Goal: Contribute content: Contribute content

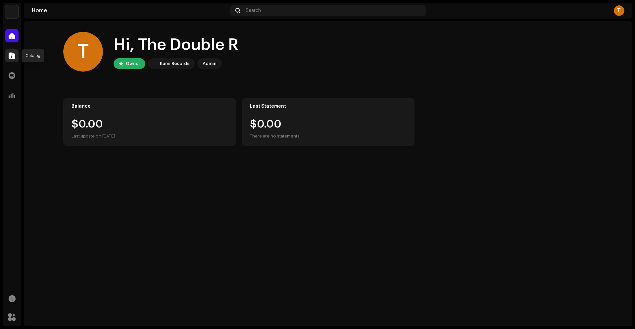
click at [12, 53] on span at bounding box center [12, 55] width 7 height 5
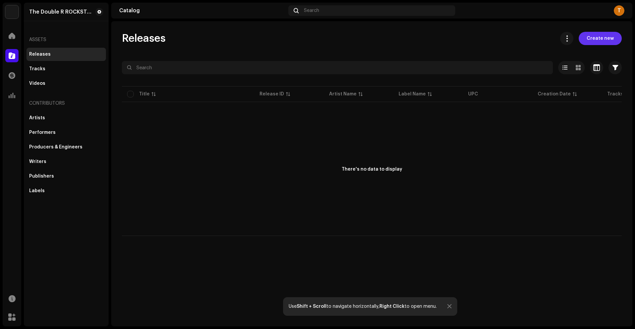
click at [604, 38] on span "Create new" at bounding box center [600, 38] width 27 height 13
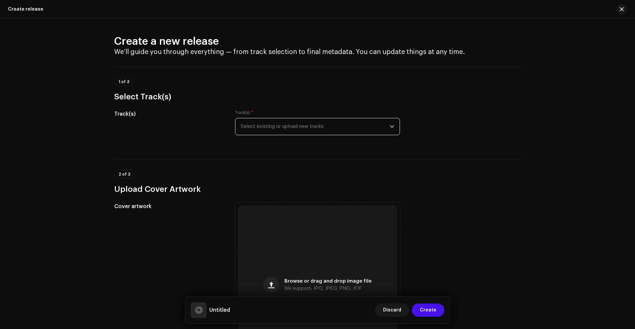
click at [288, 124] on span "Select existing or upload new tracks" at bounding box center [315, 126] width 149 height 17
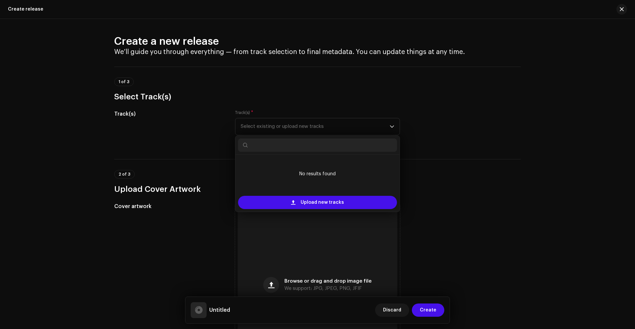
click at [206, 93] on h3 "Select Track(s)" at bounding box center [317, 96] width 407 height 11
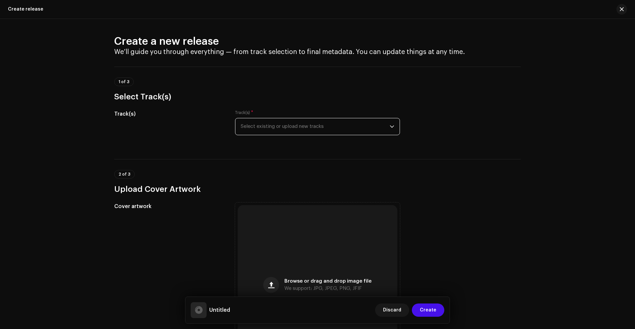
click at [276, 126] on span "Select existing or upload new tracks" at bounding box center [315, 126] width 149 height 17
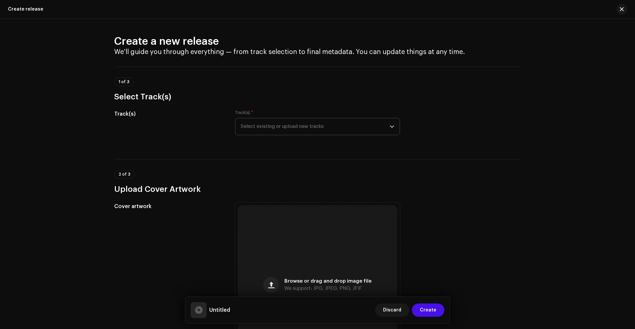
click at [246, 122] on span "Select existing or upload new tracks" at bounding box center [315, 126] width 149 height 17
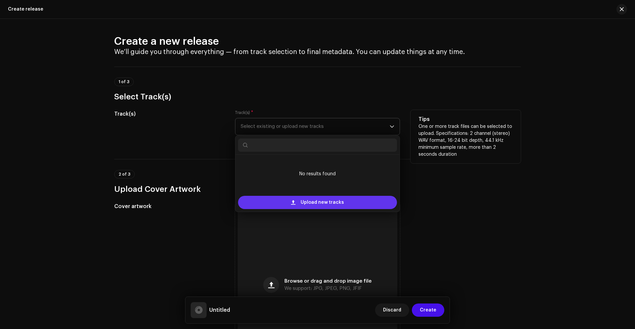
click at [287, 203] on div "Upload new tracks" at bounding box center [317, 202] width 159 height 13
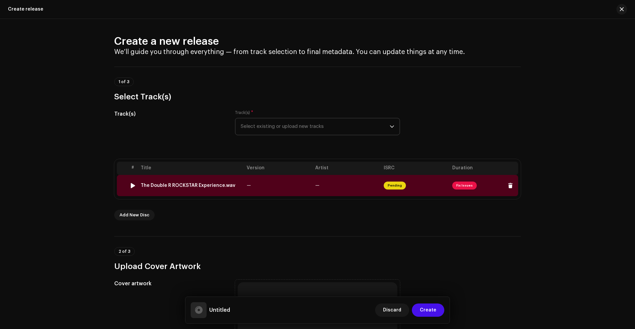
click at [466, 183] on span "Fix Issues" at bounding box center [464, 185] width 25 height 8
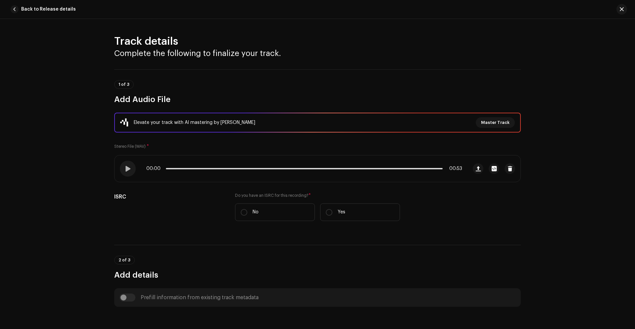
scroll to position [253, 0]
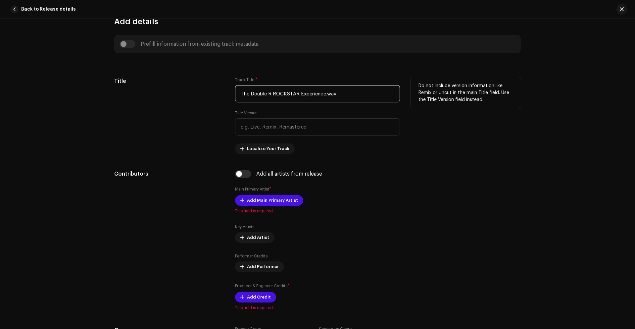
drag, startPoint x: 240, startPoint y: 94, endPoint x: 234, endPoint y: 95, distance: 5.5
click at [235, 95] on input "The Double R ROCKSTAR Experience.wav" at bounding box center [317, 93] width 165 height 17
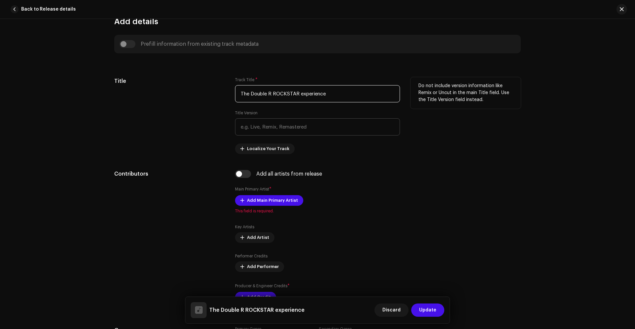
type input "The Double R ROCKSTAR experience"
click at [287, 123] on input "text" at bounding box center [317, 126] width 165 height 17
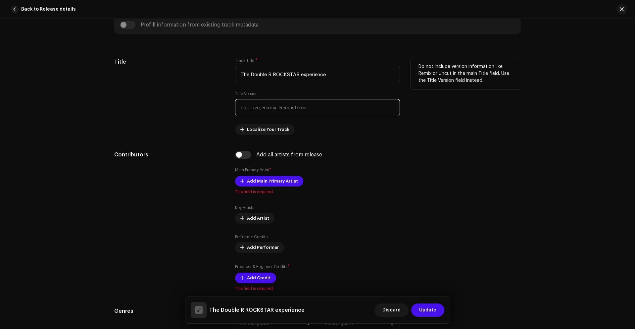
scroll to position [286, 0]
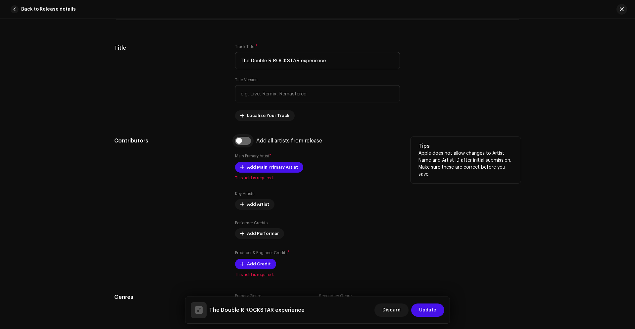
click at [245, 143] on input "checkbox" at bounding box center [243, 141] width 16 height 8
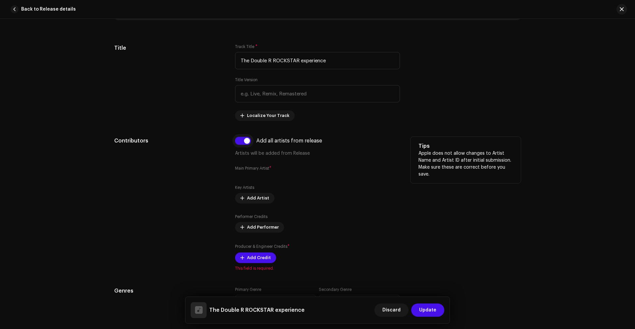
click at [245, 143] on input "checkbox" at bounding box center [243, 141] width 16 height 8
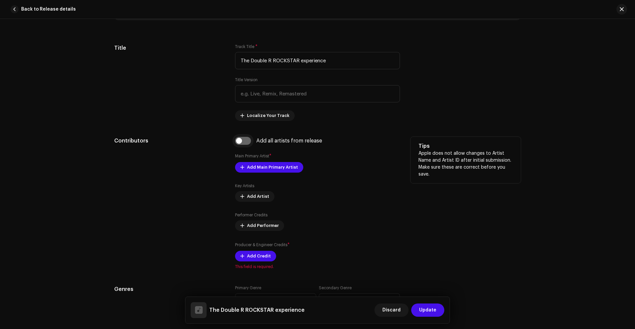
click at [239, 144] on input "checkbox" at bounding box center [243, 141] width 16 height 8
checkbox input "true"
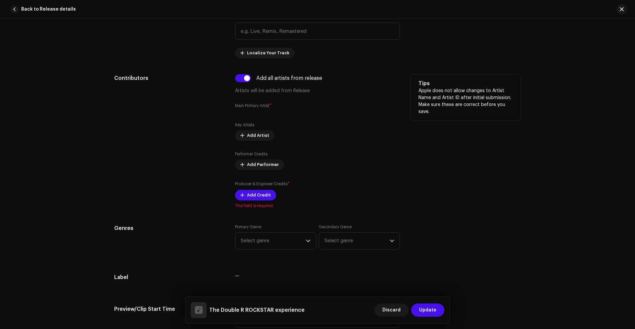
scroll to position [353, 0]
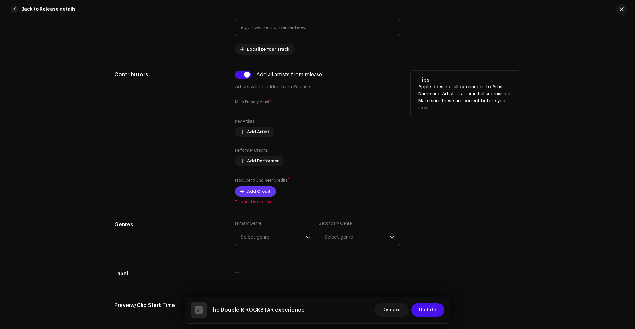
click at [250, 188] on span "Add Credit" at bounding box center [259, 191] width 24 height 13
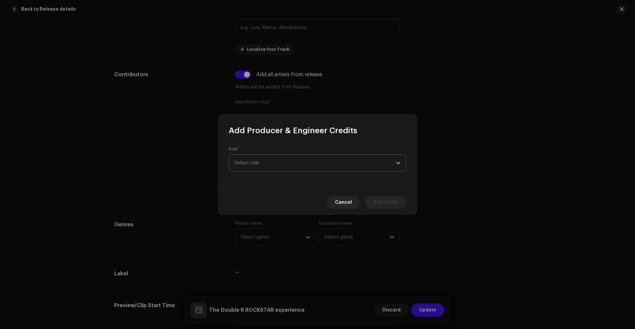
click at [266, 170] on span "Select role" at bounding box center [315, 163] width 162 height 17
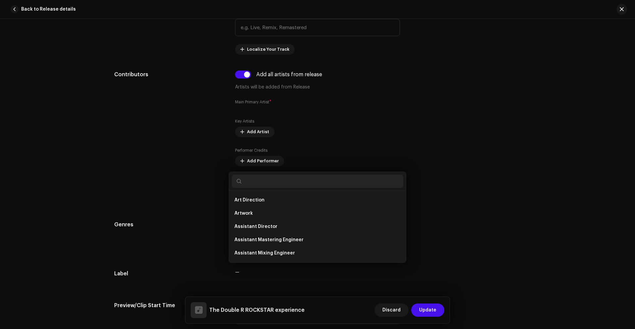
click at [176, 181] on div "Add Producer & Engineer Credits Role * Select role Cancel Add Credit" at bounding box center [317, 164] width 635 height 329
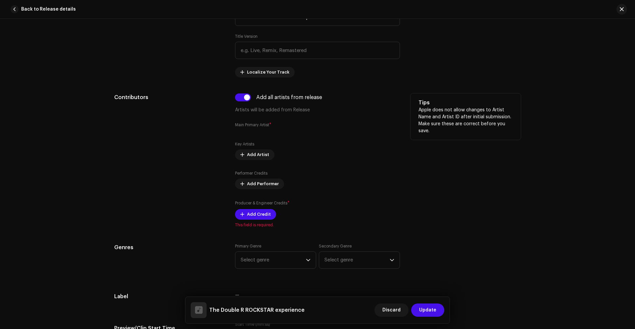
scroll to position [319, 0]
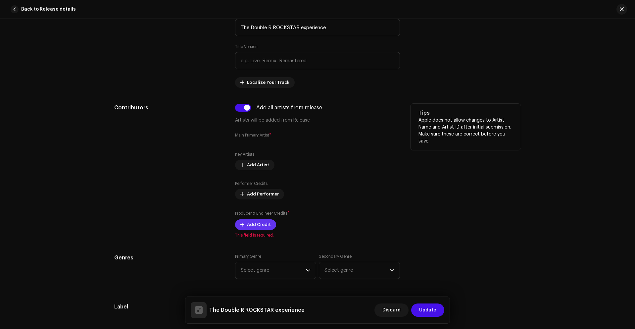
click at [256, 221] on span "Add Credit" at bounding box center [259, 224] width 24 height 13
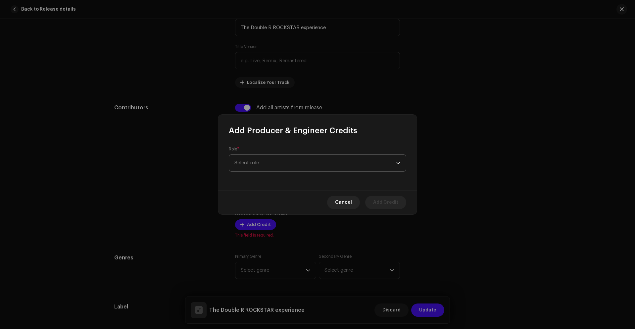
click at [255, 164] on span "Select role" at bounding box center [315, 163] width 162 height 17
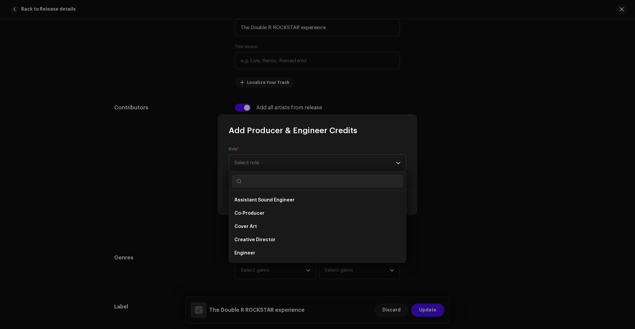
scroll to position [0, 0]
click at [255, 200] on span "Art Direction" at bounding box center [249, 200] width 30 height 7
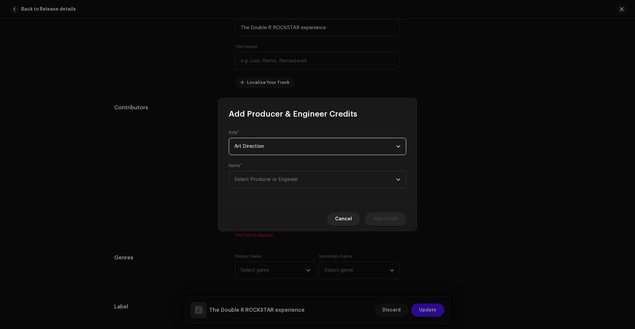
click at [257, 151] on span "Art Direction" at bounding box center [315, 146] width 162 height 17
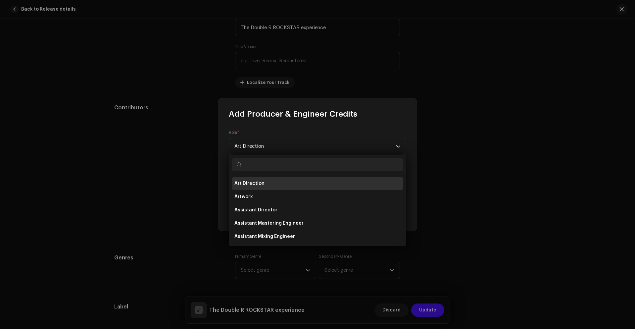
click at [258, 185] on span "Art Direction" at bounding box center [249, 183] width 30 height 7
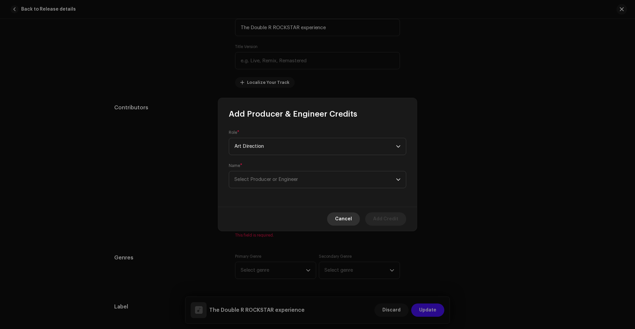
click at [352, 222] on span "Cancel" at bounding box center [343, 218] width 17 height 13
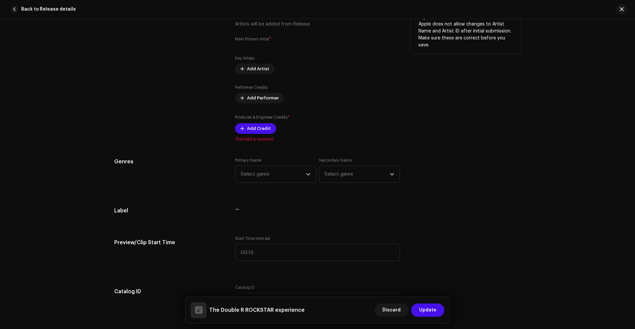
scroll to position [419, 0]
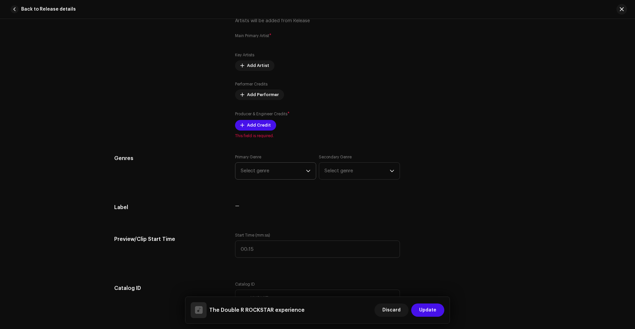
click at [258, 168] on span "Select genre" at bounding box center [273, 171] width 65 height 17
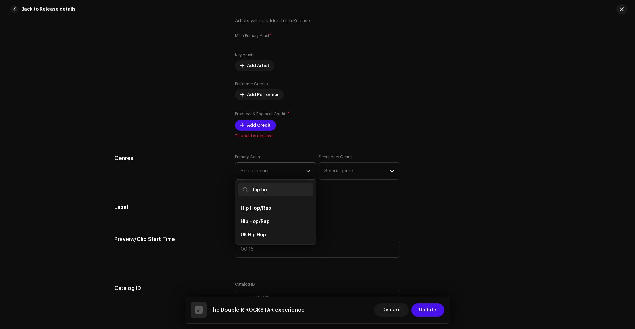
type input "hip ho"
click at [261, 207] on span "Hip Hop/Rap" at bounding box center [256, 208] width 30 height 5
click at [256, 211] on li "Hip Hop/Rap" at bounding box center [275, 208] width 75 height 13
click at [271, 205] on li "Hip Hop/Rap" at bounding box center [275, 208] width 75 height 13
click at [264, 209] on span "Hip Hop/Rap" at bounding box center [256, 208] width 30 height 5
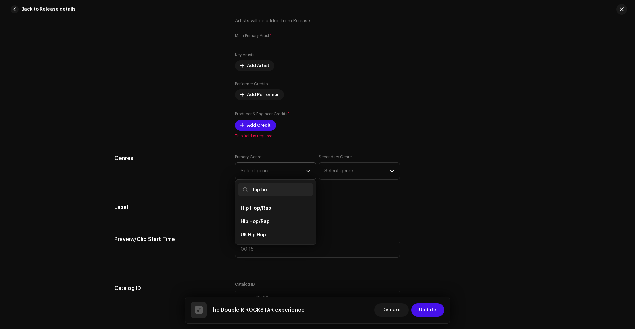
drag, startPoint x: 264, startPoint y: 209, endPoint x: 267, endPoint y: 205, distance: 5.0
click at [264, 208] on span "Hip Hop/Rap" at bounding box center [256, 208] width 30 height 5
click at [279, 191] on input "hip ho" at bounding box center [275, 189] width 75 height 13
click at [271, 204] on li "Hip Hop/Rap" at bounding box center [275, 208] width 75 height 13
click at [270, 205] on li "Hip Hop/Rap" at bounding box center [275, 208] width 75 height 13
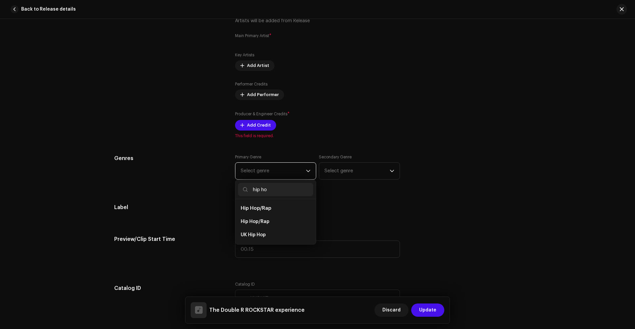
click at [269, 207] on span "Hip Hop/Rap" at bounding box center [256, 208] width 30 height 5
click at [268, 207] on span "Hip Hop/Rap" at bounding box center [256, 208] width 30 height 5
click at [275, 169] on span "Select genre" at bounding box center [273, 171] width 65 height 17
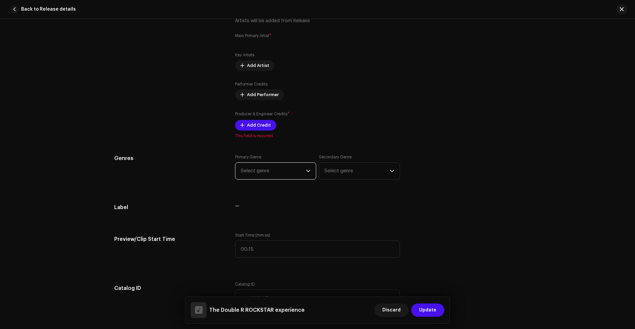
click at [274, 168] on span "Select genre" at bounding box center [273, 171] width 65 height 17
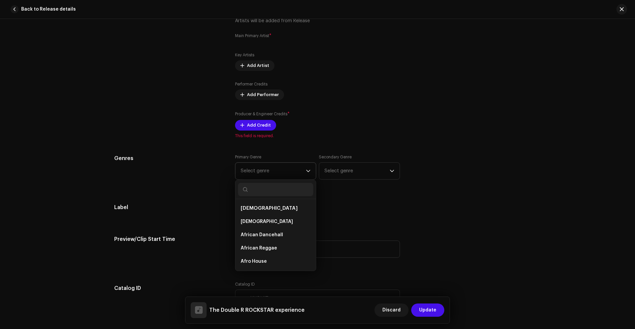
click at [274, 168] on span "Select genre" at bounding box center [273, 171] width 65 height 17
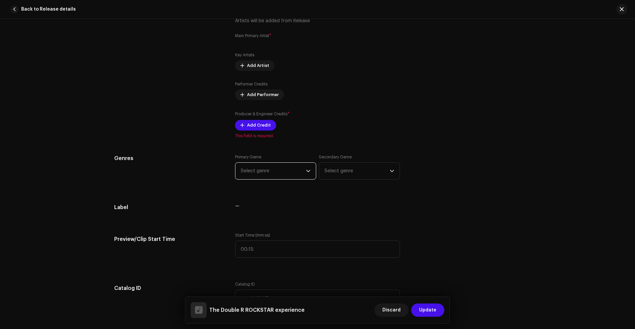
click at [260, 169] on span "Select genre" at bounding box center [273, 171] width 65 height 17
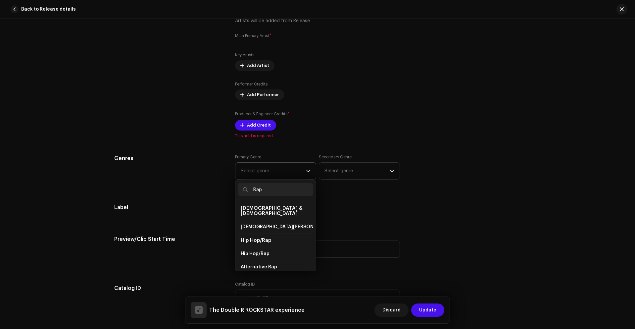
type input "Rap"
click at [253, 233] on li "Hip Hop/Rap" at bounding box center [275, 240] width 75 height 14
click at [255, 238] on span "Hip Hop/Rap" at bounding box center [256, 240] width 30 height 5
click at [260, 238] on span "Hip Hop/Rap" at bounding box center [256, 240] width 30 height 5
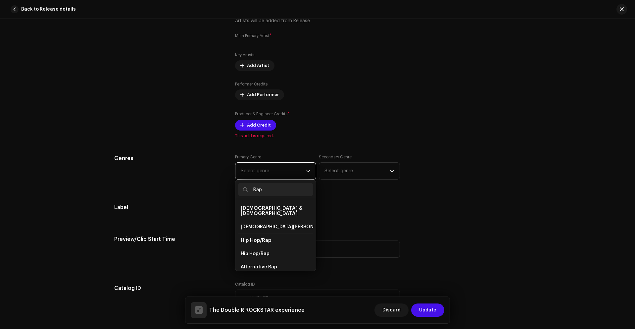
click at [260, 238] on span "Hip Hop/Rap" at bounding box center [256, 240] width 30 height 5
click at [253, 238] on span "Hip Hop/Rap" at bounding box center [256, 240] width 30 height 5
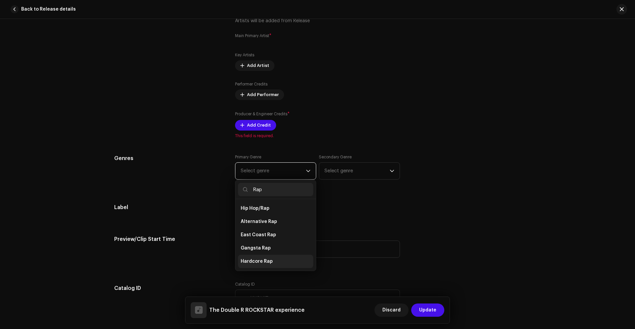
scroll to position [20, 0]
click at [259, 230] on span "Hip Hop/Rap" at bounding box center [255, 233] width 29 height 7
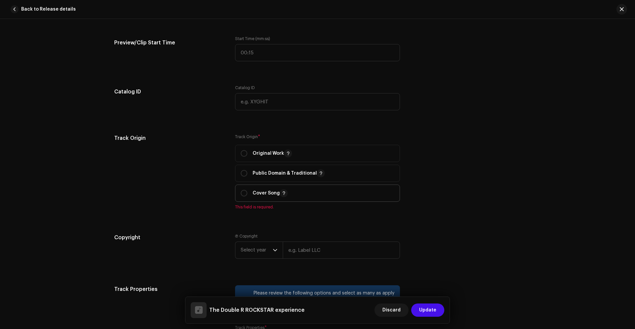
scroll to position [651, 0]
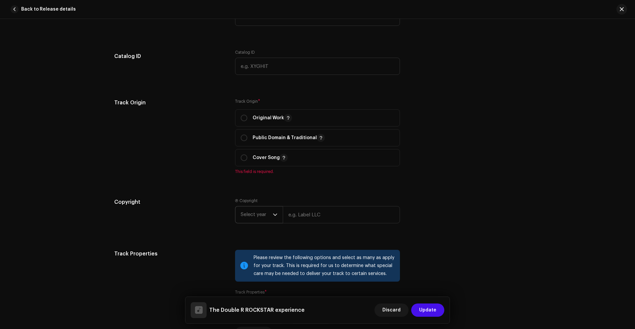
click at [276, 214] on p-select "Select year" at bounding box center [259, 214] width 48 height 17
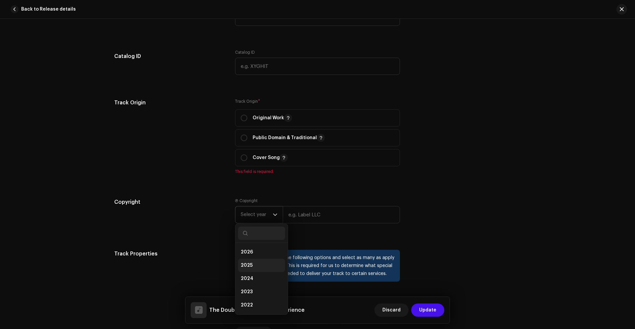
click at [242, 262] on span "2025" at bounding box center [247, 265] width 12 height 7
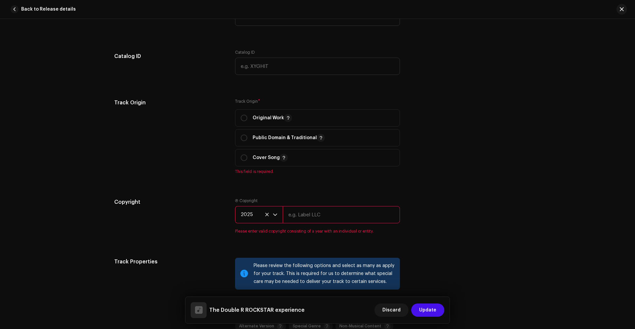
click at [293, 216] on input "text" at bounding box center [341, 214] width 117 height 17
type input "Gangster Stuff"
drag, startPoint x: 469, startPoint y: 188, endPoint x: 462, endPoint y: 182, distance: 8.7
click at [464, 184] on div "Track details Complete the following to finalize your track. 1 of 3 Add Audio F…" at bounding box center [318, 80] width 428 height 1393
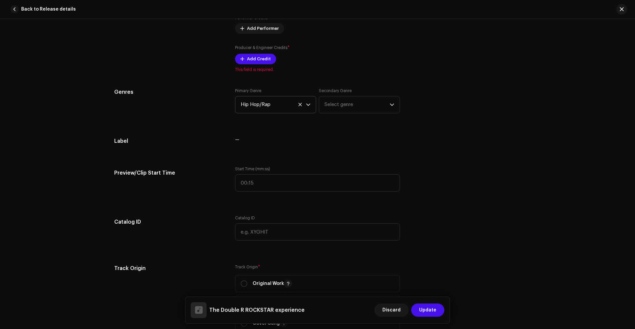
scroll to position [584, 0]
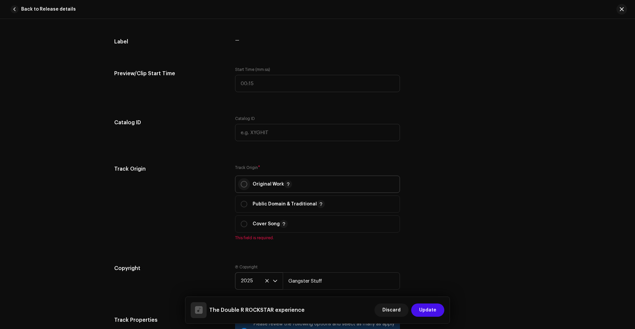
click at [242, 185] on input "radio" at bounding box center [244, 184] width 7 height 7
radio input "true"
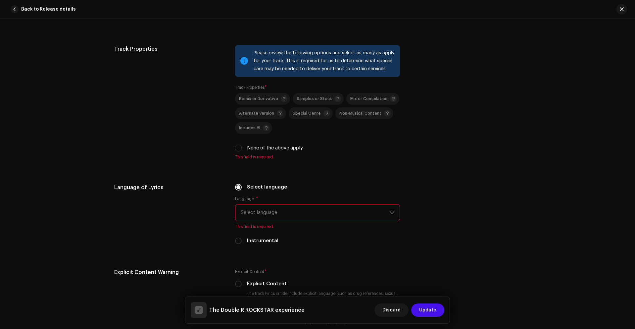
scroll to position [849, 0]
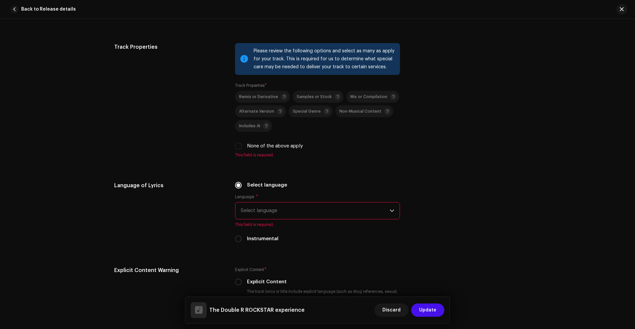
click at [259, 209] on span "Select language" at bounding box center [315, 210] width 149 height 17
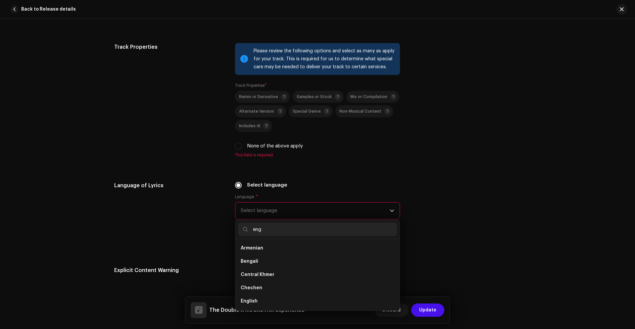
scroll to position [0, 0]
type input "eng"
click at [254, 258] on li "English" at bounding box center [317, 261] width 159 height 13
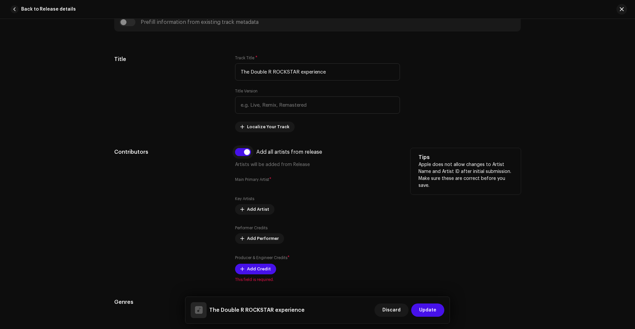
scroll to position [319, 0]
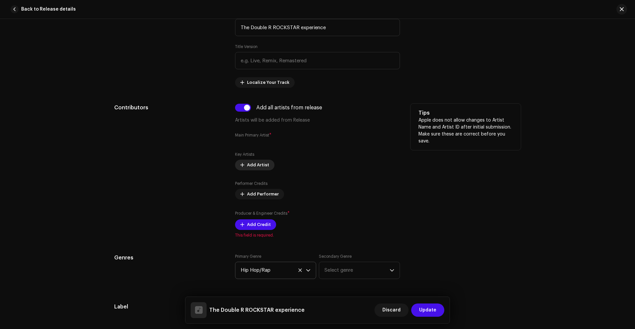
click at [256, 164] on span "Add Artist" at bounding box center [258, 164] width 22 height 13
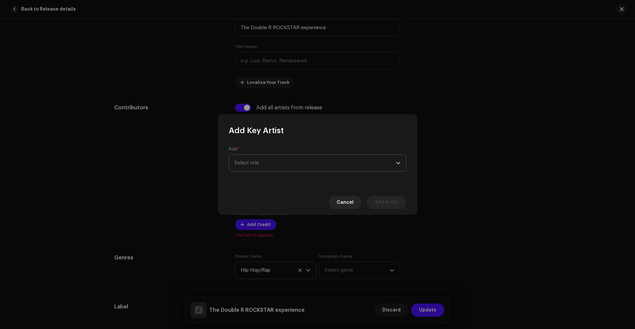
click at [268, 164] on span "Select role" at bounding box center [315, 163] width 162 height 17
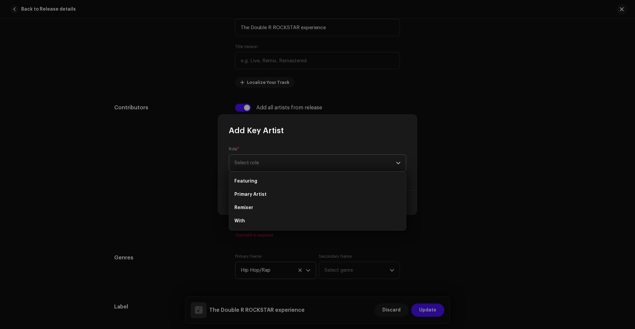
click at [268, 164] on span "Select role" at bounding box center [315, 163] width 162 height 17
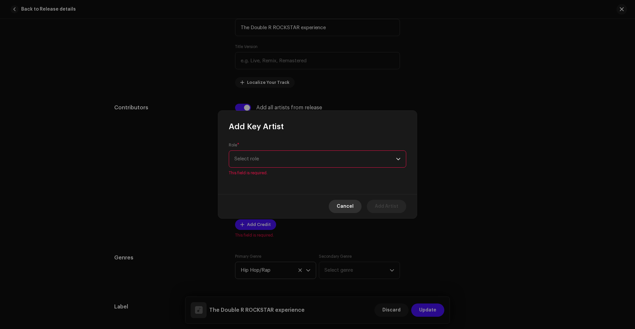
click at [336, 202] on button "Cancel" at bounding box center [345, 206] width 33 height 13
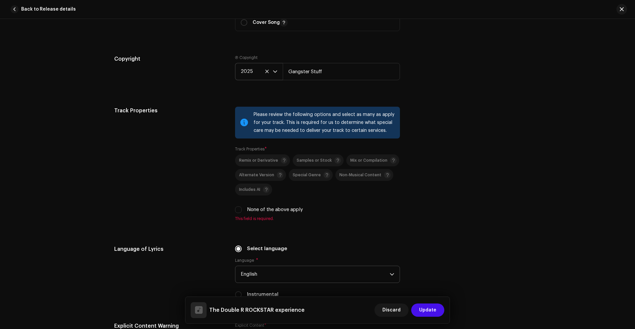
scroll to position [783, 0]
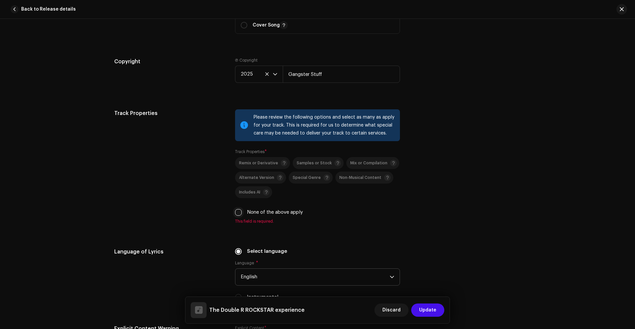
click at [237, 209] on input "None of the above apply" at bounding box center [238, 212] width 7 height 7
checkbox input "true"
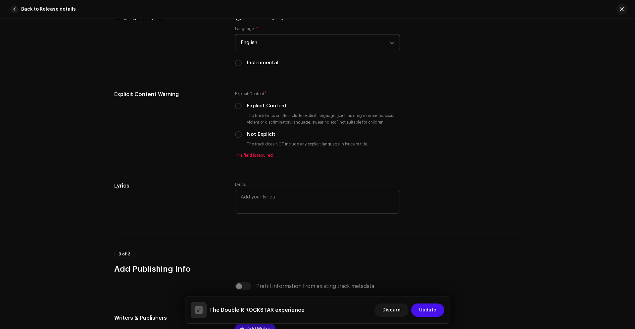
scroll to position [1015, 0]
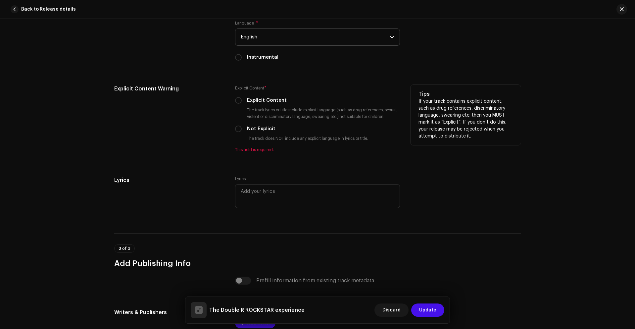
click at [240, 129] on div "Not Explicit" at bounding box center [317, 128] width 165 height 7
click at [236, 129] on input "Not Explicit" at bounding box center [238, 128] width 7 height 7
radio input "true"
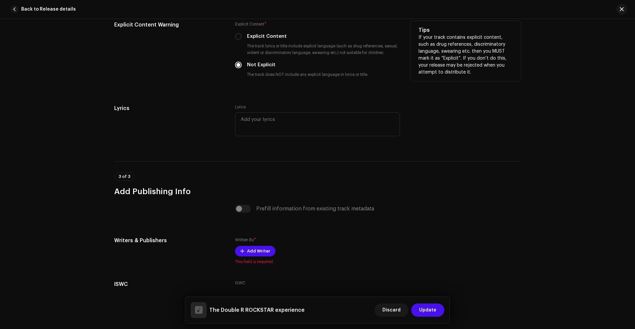
scroll to position [1114, 0]
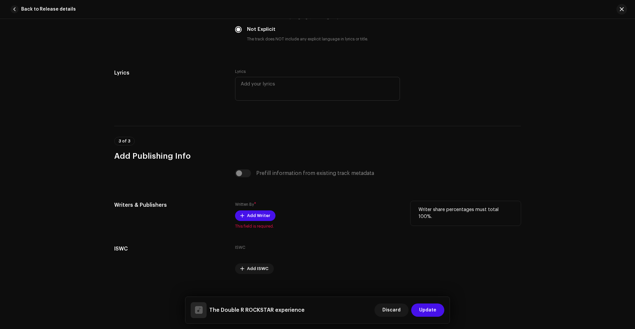
click at [250, 221] on div "Written By * Add Writer This field is required." at bounding box center [317, 215] width 165 height 28
click at [250, 216] on span "Add Writer" at bounding box center [258, 215] width 23 height 13
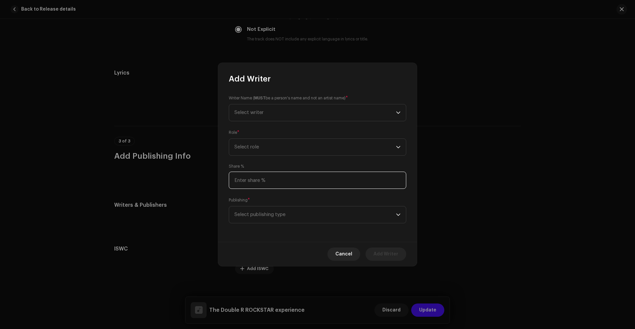
click at [287, 175] on input at bounding box center [317, 180] width 177 height 17
click at [340, 254] on span "Cancel" at bounding box center [343, 253] width 17 height 13
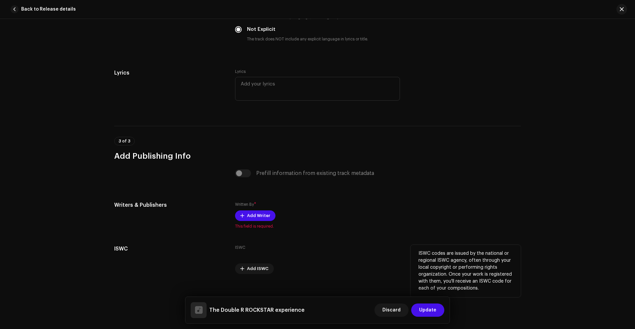
scroll to position [1123, 0]
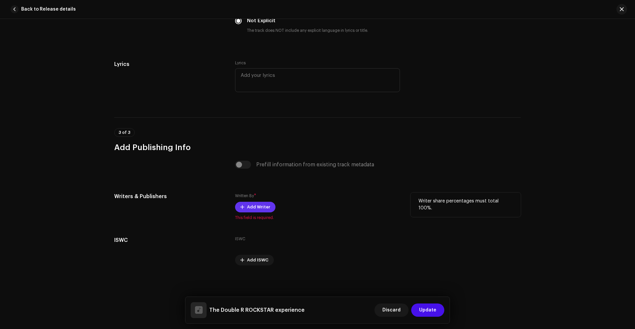
click at [261, 208] on span "Add Writer" at bounding box center [258, 206] width 23 height 13
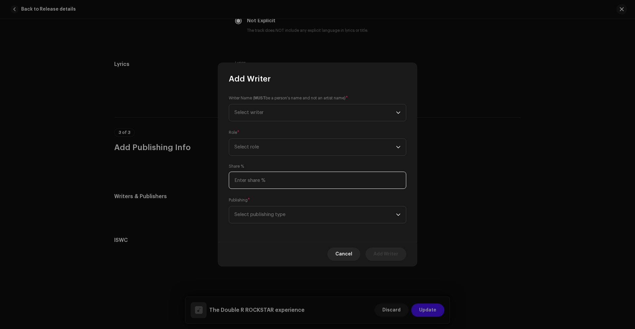
click at [252, 175] on input at bounding box center [317, 180] width 177 height 17
type input "100.00"
click at [264, 117] on span "Select writer" at bounding box center [315, 112] width 162 height 17
